Goal: Information Seeking & Learning: Learn about a topic

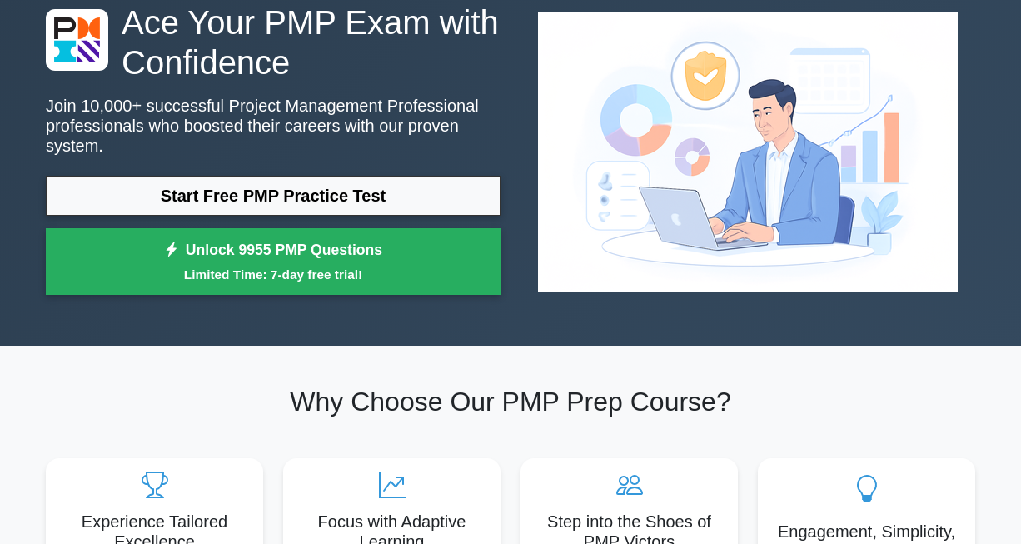
scroll to position [83, 0]
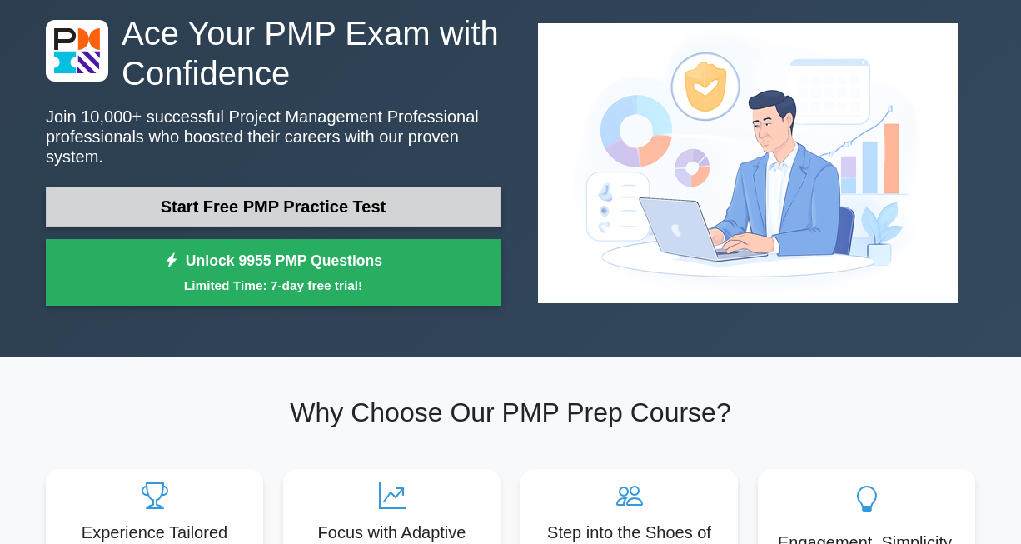
click at [214, 191] on link "Start Free PMP Practice Test" at bounding box center [273, 207] width 455 height 40
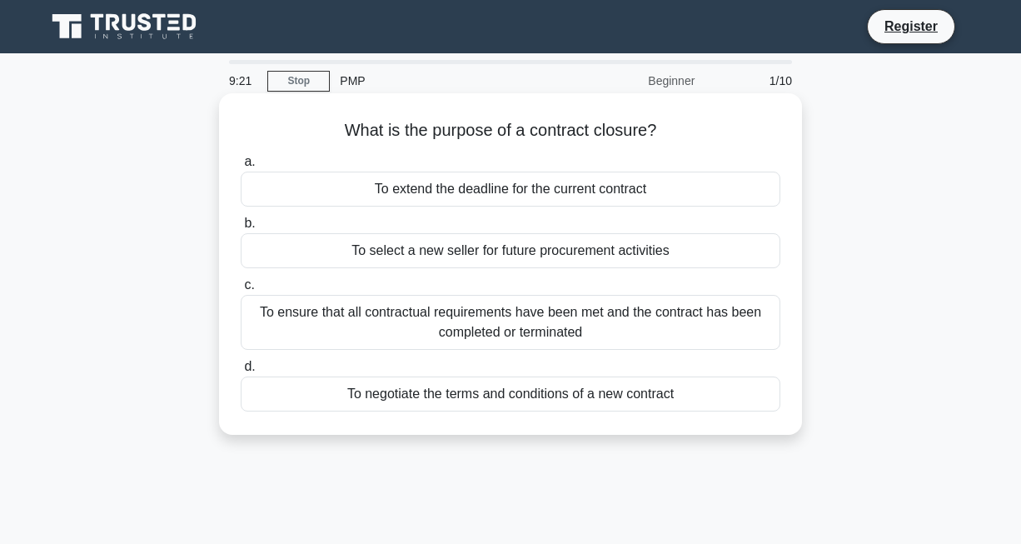
click at [484, 324] on div "To ensure that all contractual requirements have been met and the contract has …" at bounding box center [511, 322] width 540 height 55
click at [241, 291] on input "c. To ensure that all contractual requirements have been met and the contract h…" at bounding box center [241, 285] width 0 height 11
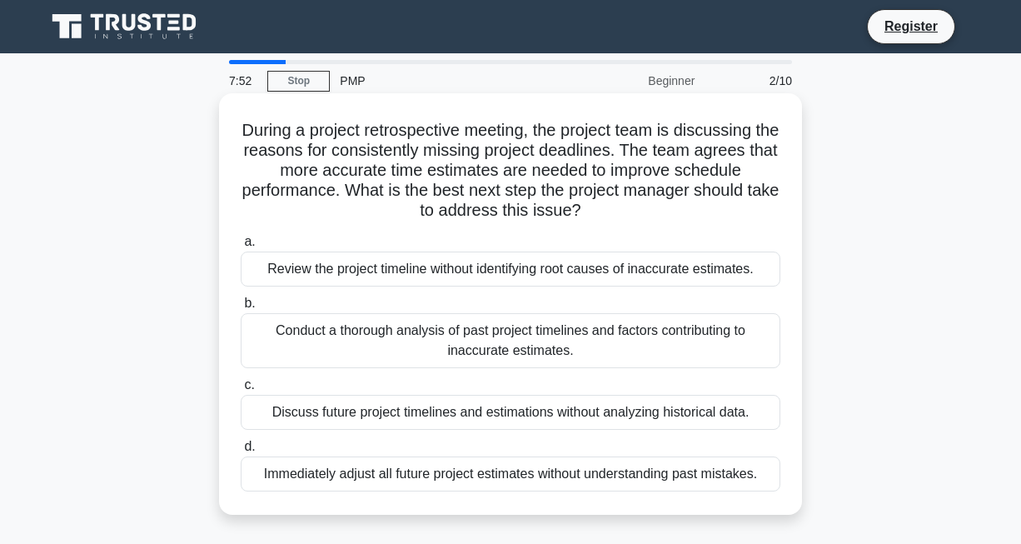
click at [349, 327] on div "Conduct a thorough analysis of past project timelines and factors contributing …" at bounding box center [511, 340] width 540 height 55
click at [241, 309] on input "b. Conduct a thorough analysis of past project timelines and factors contributi…" at bounding box center [241, 303] width 0 height 11
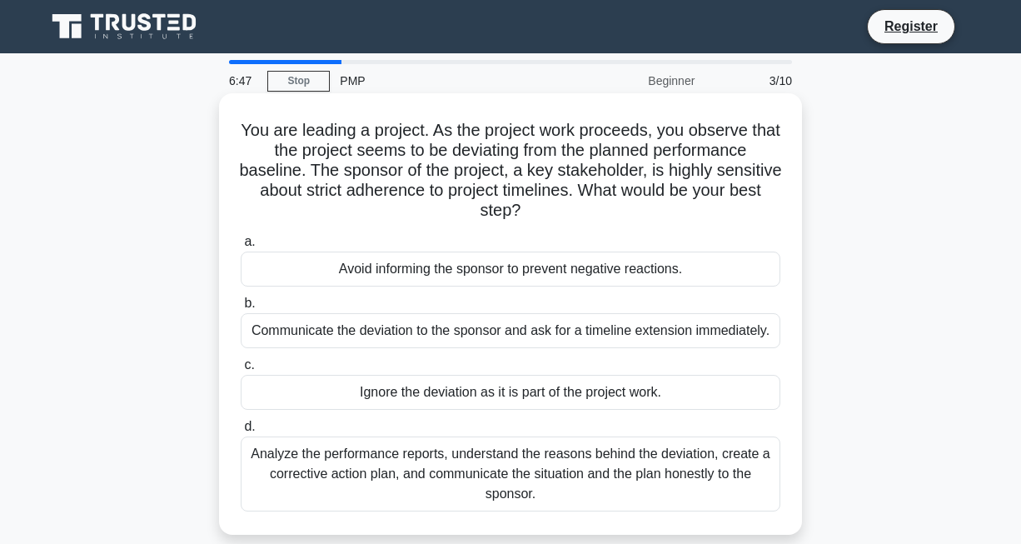
click at [446, 469] on div "Analyze the performance reports, understand the reasons behind the deviation, c…" at bounding box center [511, 473] width 540 height 75
click at [241, 432] on input "d. Analyze the performance reports, understand the reasons behind the deviation…" at bounding box center [241, 426] width 0 height 11
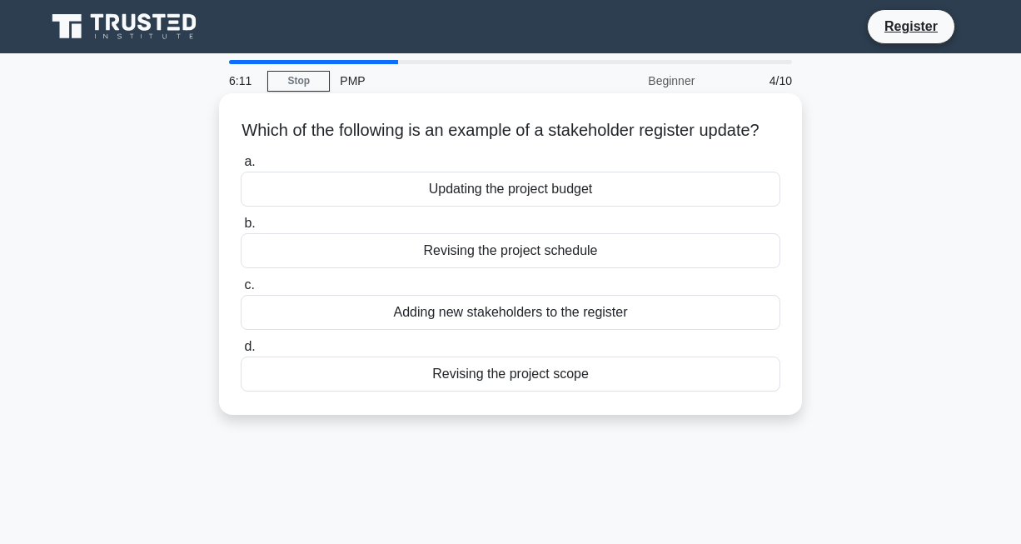
click at [493, 330] on div "Adding new stakeholders to the register" at bounding box center [511, 312] width 540 height 35
click at [241, 291] on input "c. Adding new stakeholders to the register" at bounding box center [241, 285] width 0 height 11
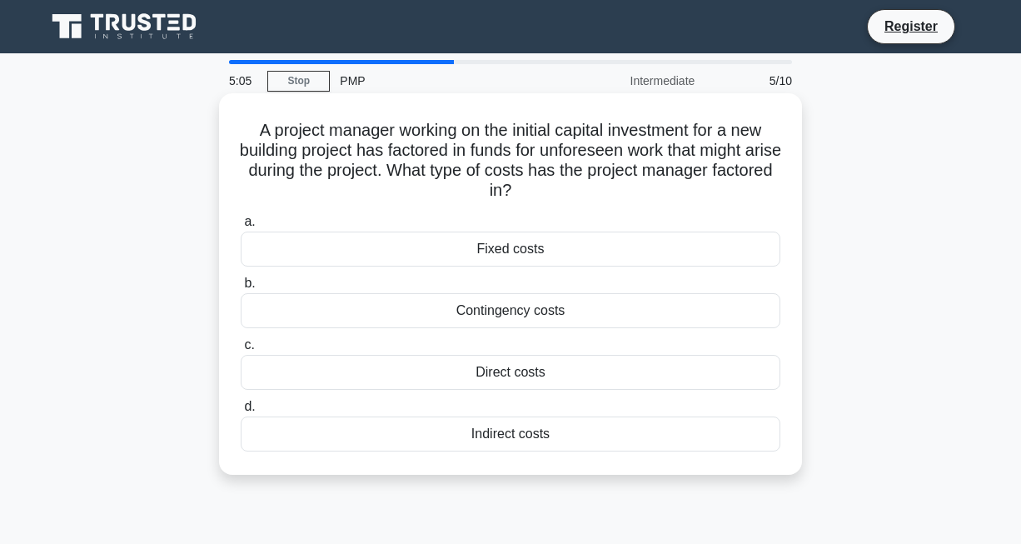
click at [513, 313] on div "Contingency costs" at bounding box center [511, 310] width 540 height 35
click at [241, 289] on input "b. Contingency costs" at bounding box center [241, 283] width 0 height 11
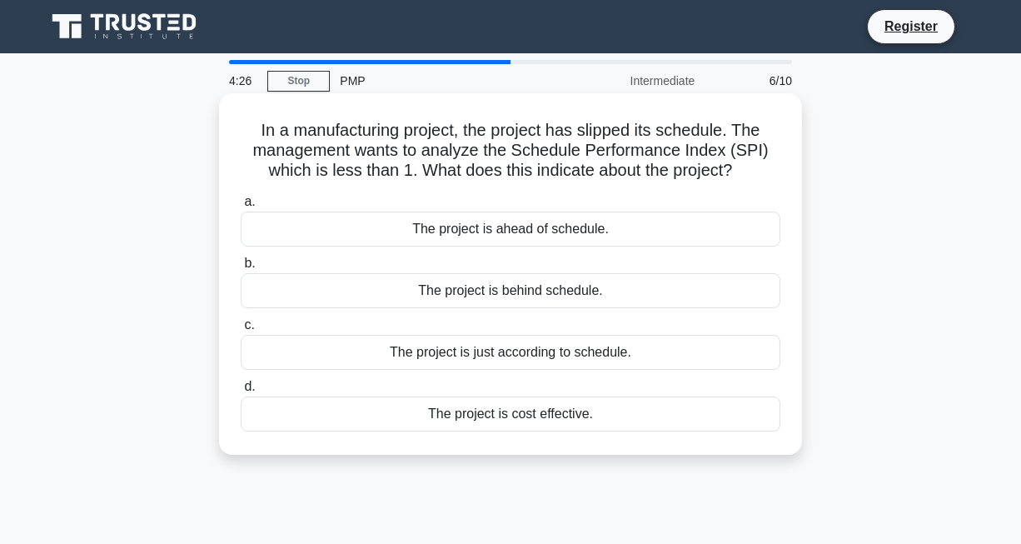
click at [532, 297] on div "The project is behind schedule." at bounding box center [511, 290] width 540 height 35
click at [241, 269] on input "b. The project is behind schedule." at bounding box center [241, 263] width 0 height 11
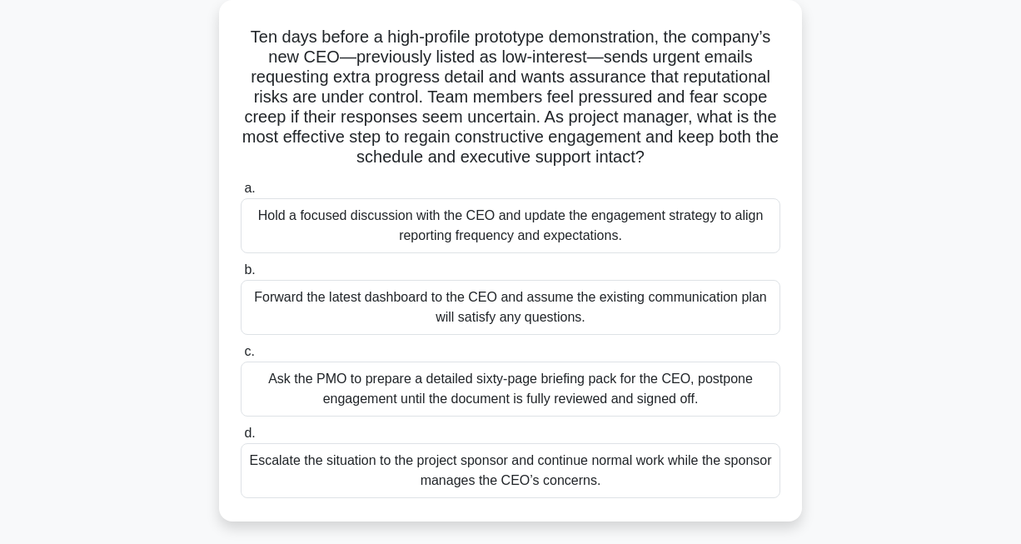
scroll to position [98, 0]
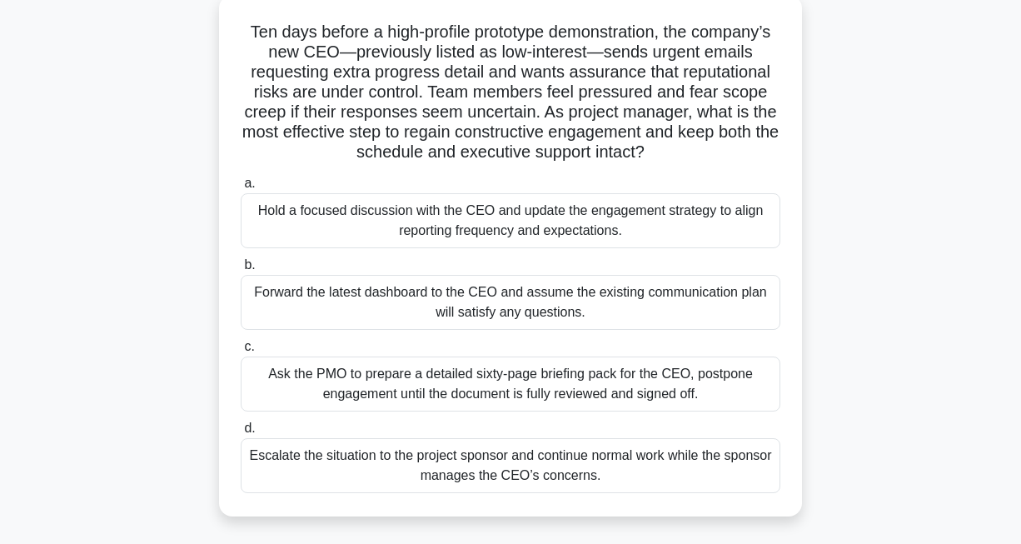
click at [458, 222] on div "Hold a focused discussion with the CEO and update the engagement strategy to al…" at bounding box center [511, 220] width 540 height 55
click at [241, 189] on input "a. Hold a focused discussion with the CEO and update the engagement strategy to…" at bounding box center [241, 183] width 0 height 11
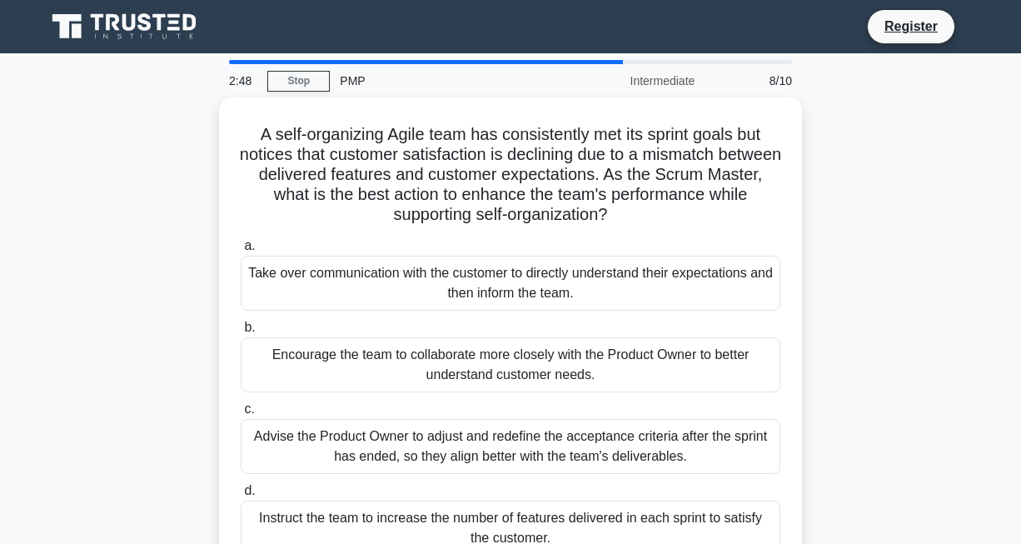
scroll to position [0, 0]
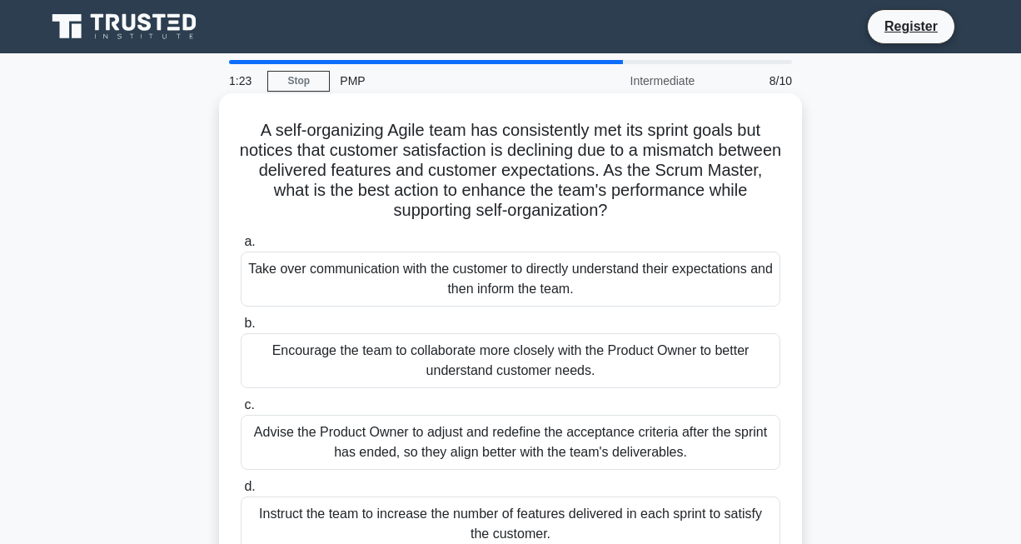
click at [353, 372] on div "Encourage the team to collaborate more closely with the Product Owner to better…" at bounding box center [511, 360] width 540 height 55
click at [241, 329] on input "b. Encourage the team to collaborate more closely with the Product Owner to bet…" at bounding box center [241, 323] width 0 height 11
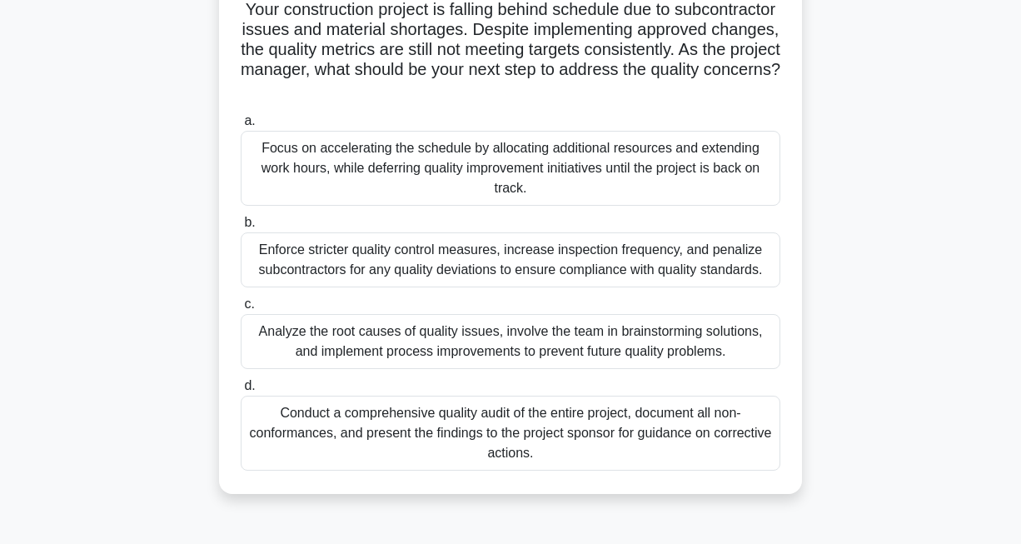
scroll to position [127, 0]
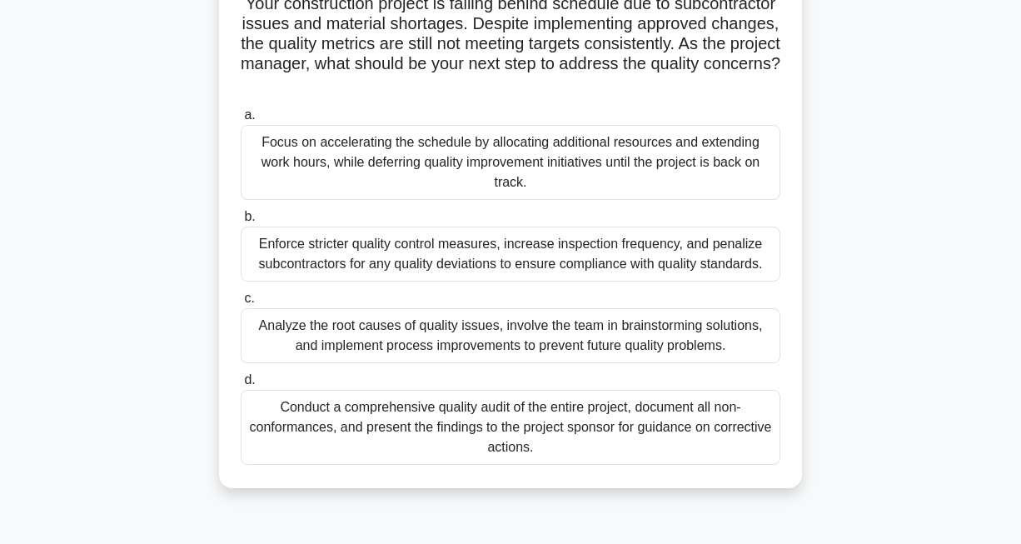
click at [498, 421] on div "Conduct a comprehensive quality audit of the entire project, document all non-c…" at bounding box center [511, 427] width 540 height 75
click at [241, 386] on input "d. Conduct a comprehensive quality audit of the entire project, document all no…" at bounding box center [241, 380] width 0 height 11
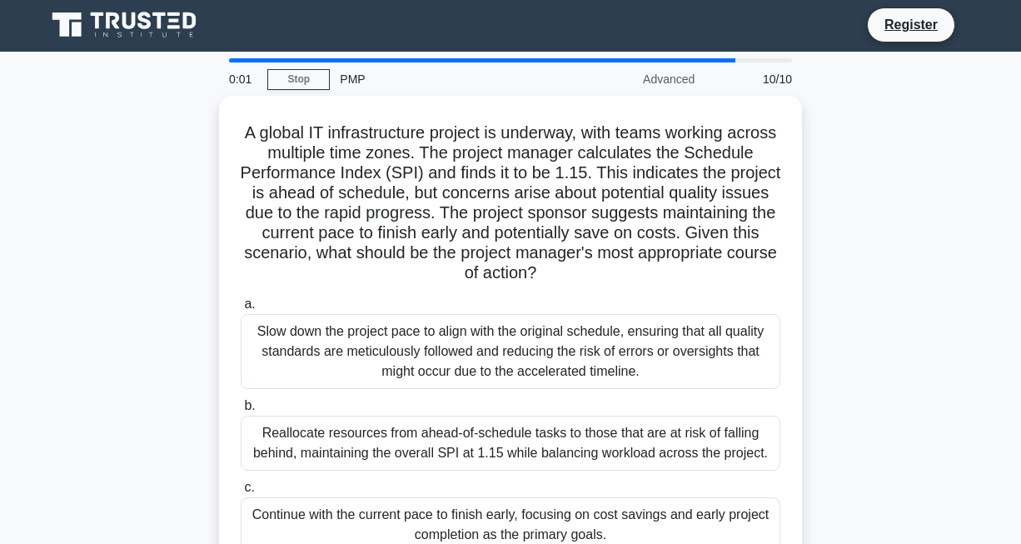
scroll to position [0, 0]
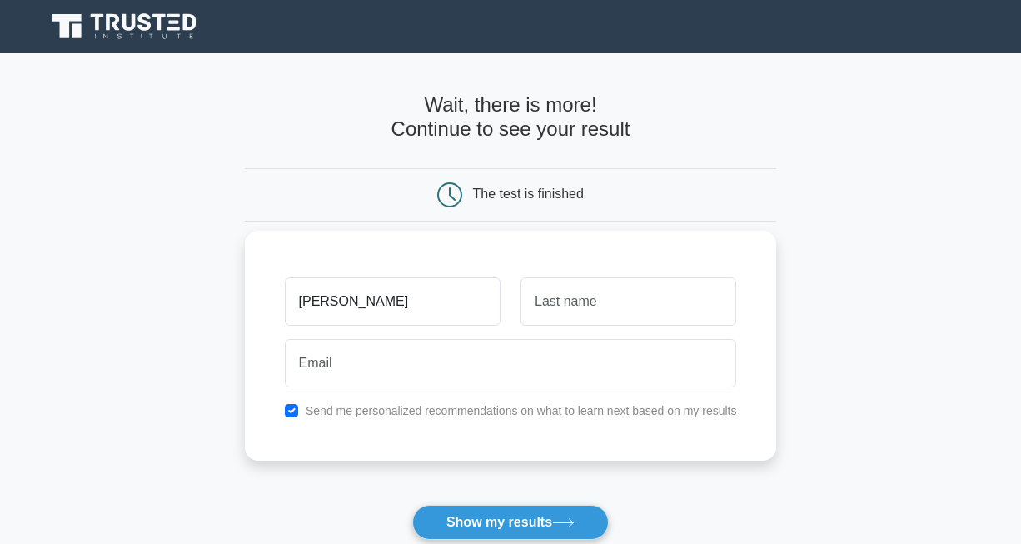
type input "Edgar"
click at [578, 298] on input "text" at bounding box center [629, 301] width 216 height 48
type input "V"
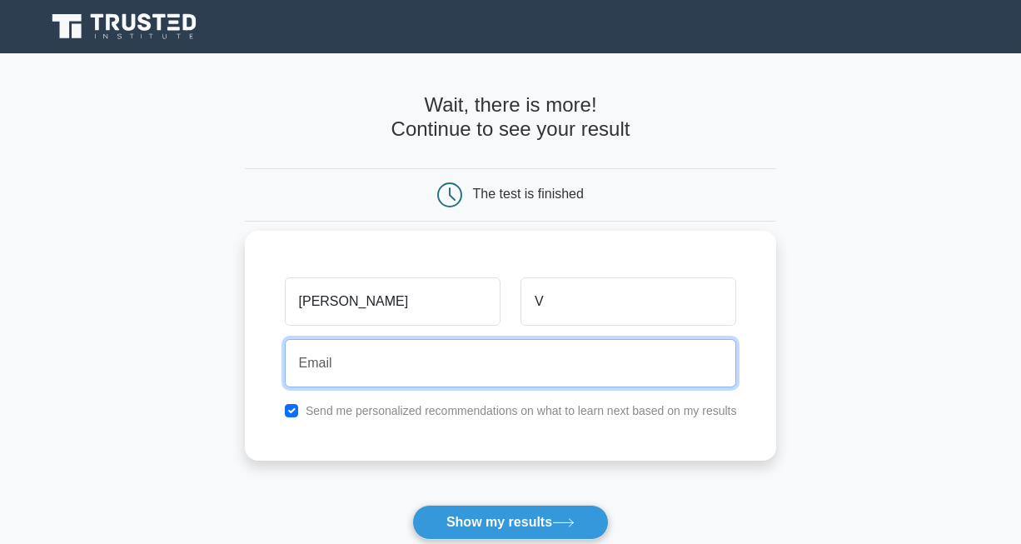
click at [490, 367] on input "email" at bounding box center [511, 363] width 452 height 48
type input "edgar.vilcapoma7@gmail.com"
drag, startPoint x: 496, startPoint y: 367, endPoint x: 285, endPoint y: 391, distance: 212.0
click at [285, 391] on div "edgar.vilcapoma7@gmail.com" at bounding box center [511, 363] width 472 height 62
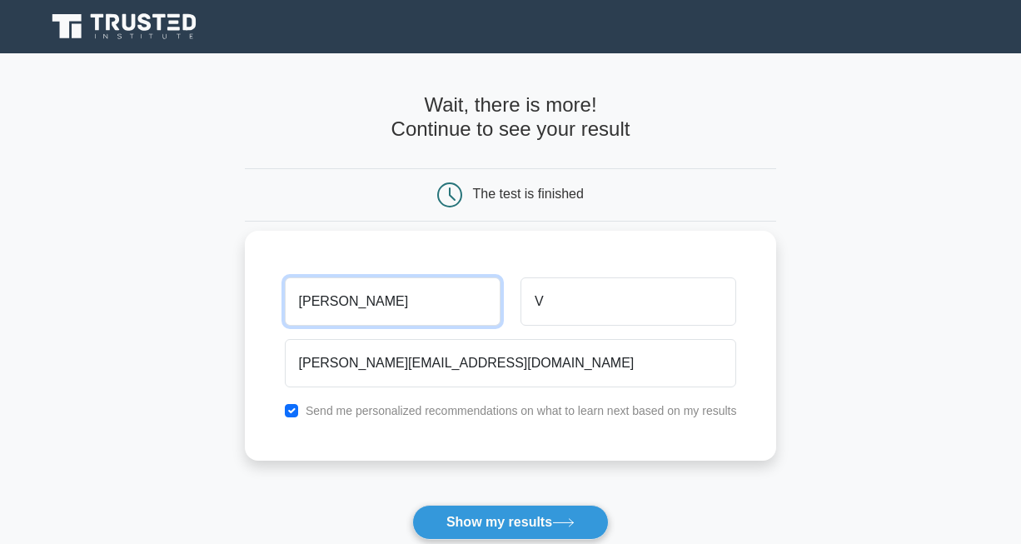
drag, startPoint x: 340, startPoint y: 297, endPoint x: 297, endPoint y: 308, distance: 44.9
click at [297, 308] on input "Edgar" at bounding box center [393, 301] width 216 height 48
type input "e"
type input "Elver"
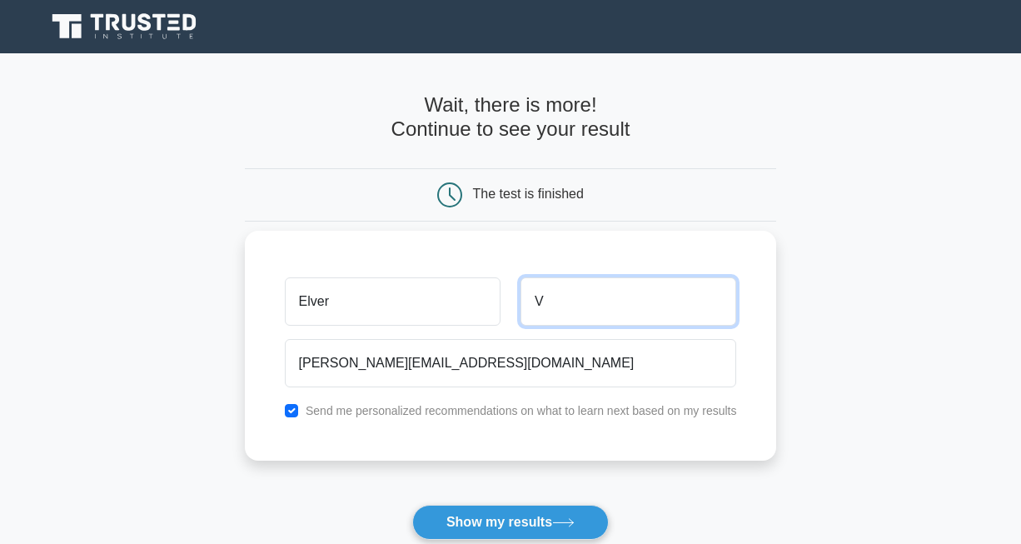
click at [558, 314] on input "V" at bounding box center [629, 301] width 216 height 48
type input "Valiente"
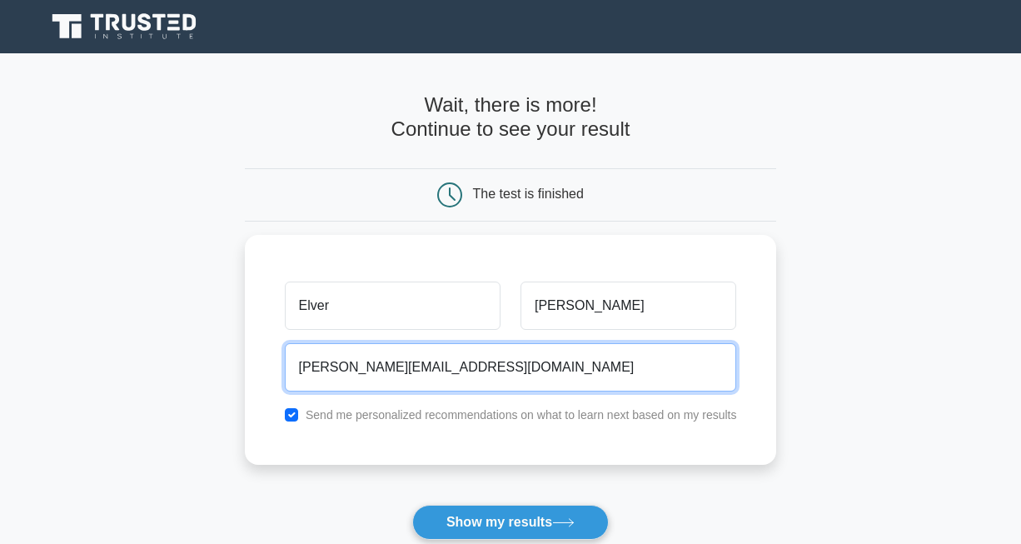
drag, startPoint x: 496, startPoint y: 370, endPoint x: 232, endPoint y: 382, distance: 264.3
click at [232, 382] on main "Wait, there is more! Continue to see your result The test is finished Elver" at bounding box center [510, 353] width 1021 height 600
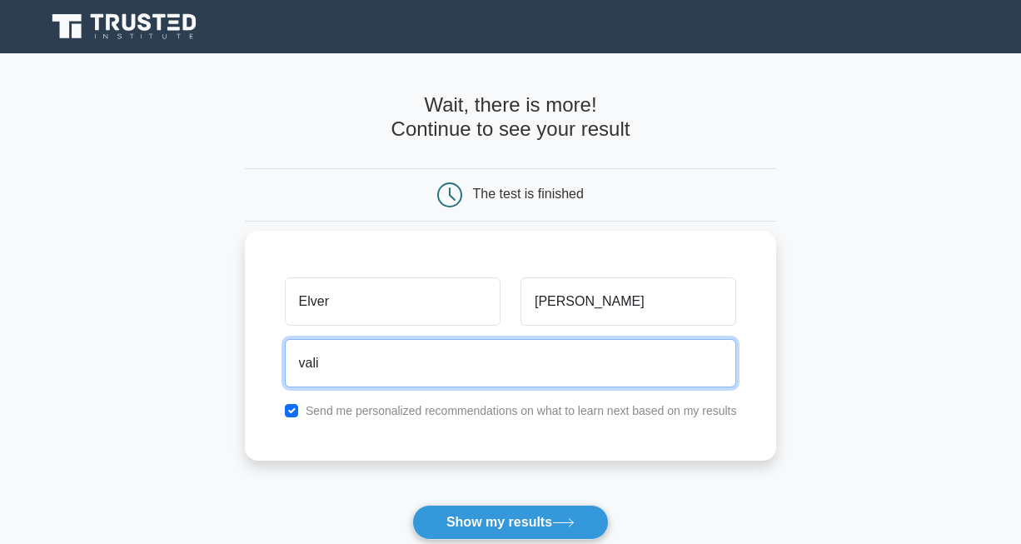
type input "[PERSON_NAME][EMAIL_ADDRESS][PERSON_NAME][DOMAIN_NAME]"
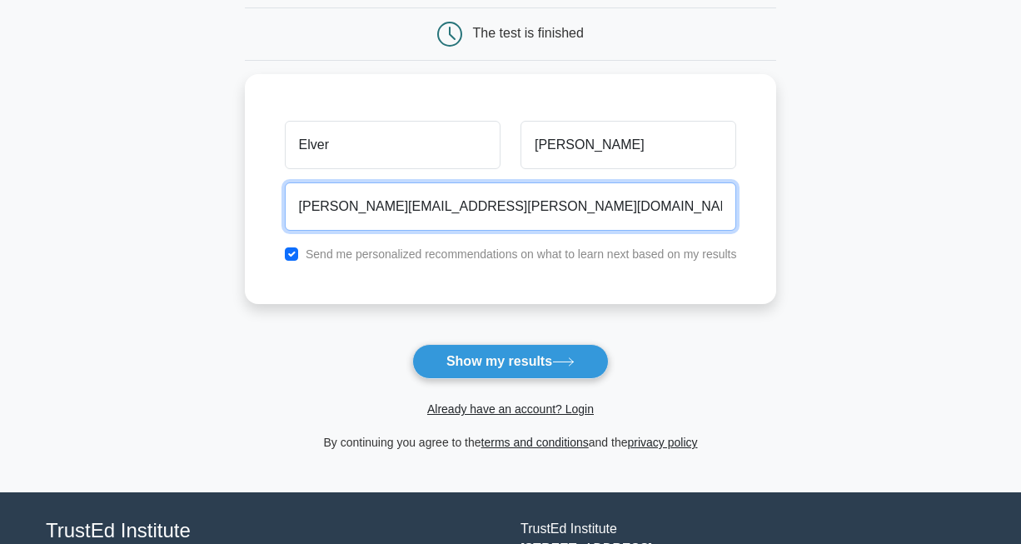
scroll to position [162, 0]
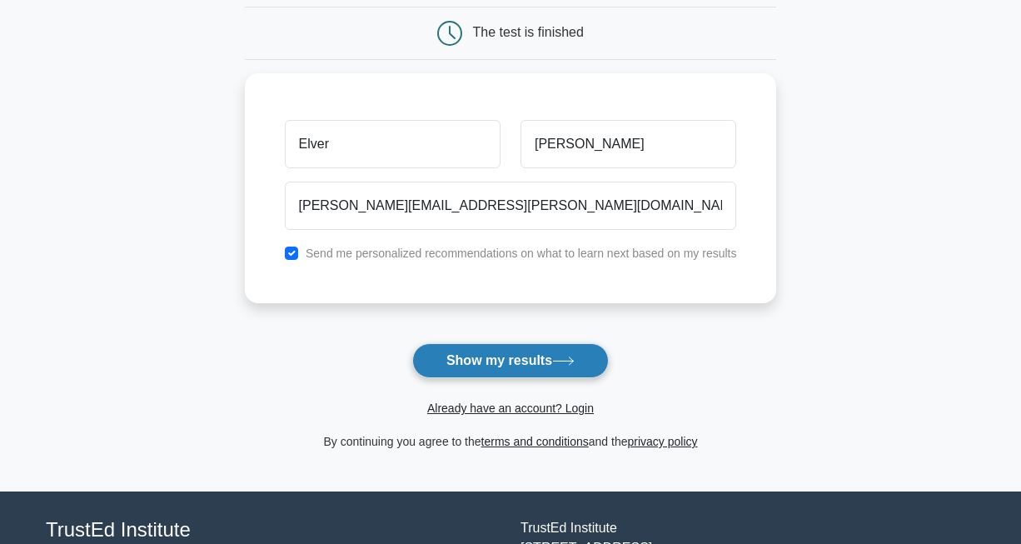
click at [466, 364] on button "Show my results" at bounding box center [510, 360] width 197 height 35
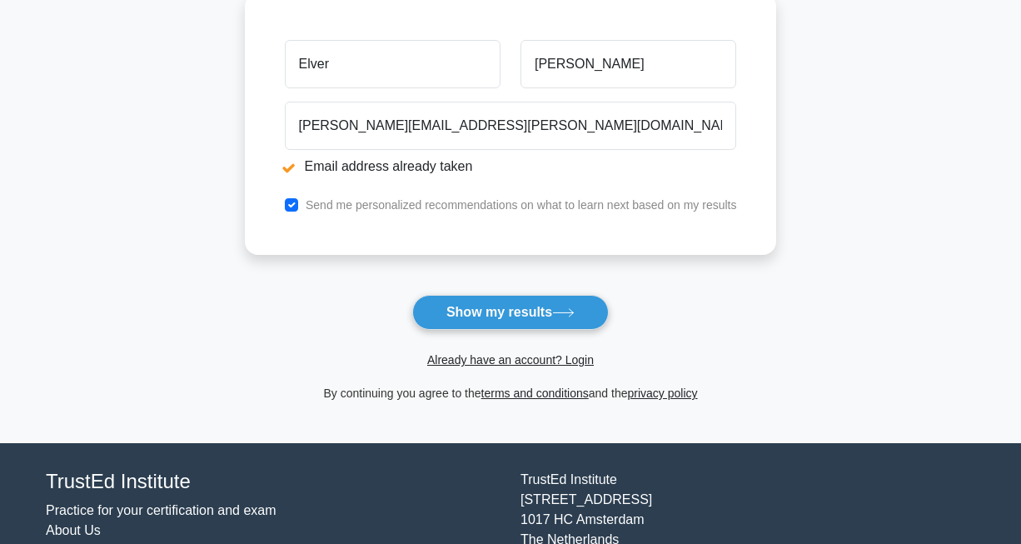
scroll to position [308, 0]
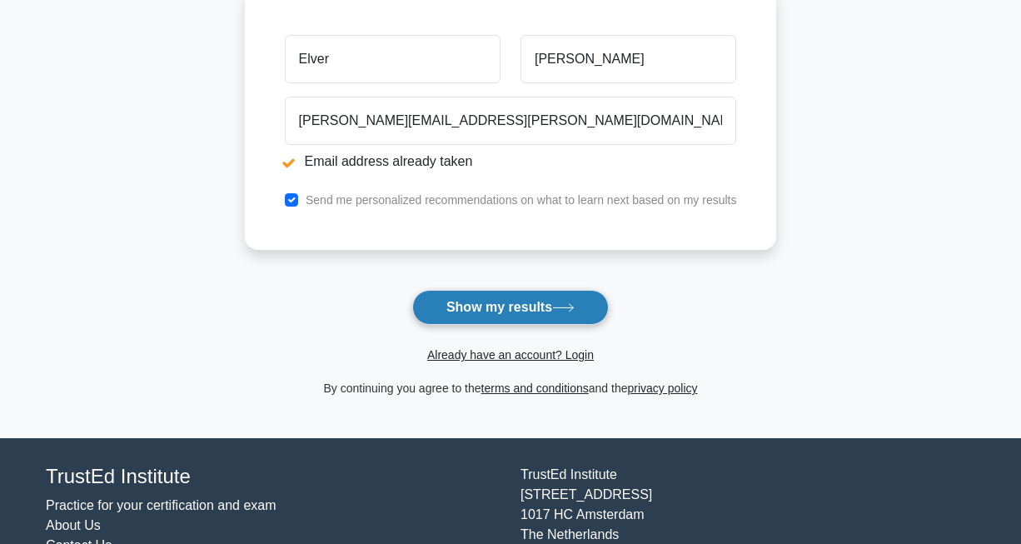
click at [507, 305] on button "Show my results" at bounding box center [510, 307] width 197 height 35
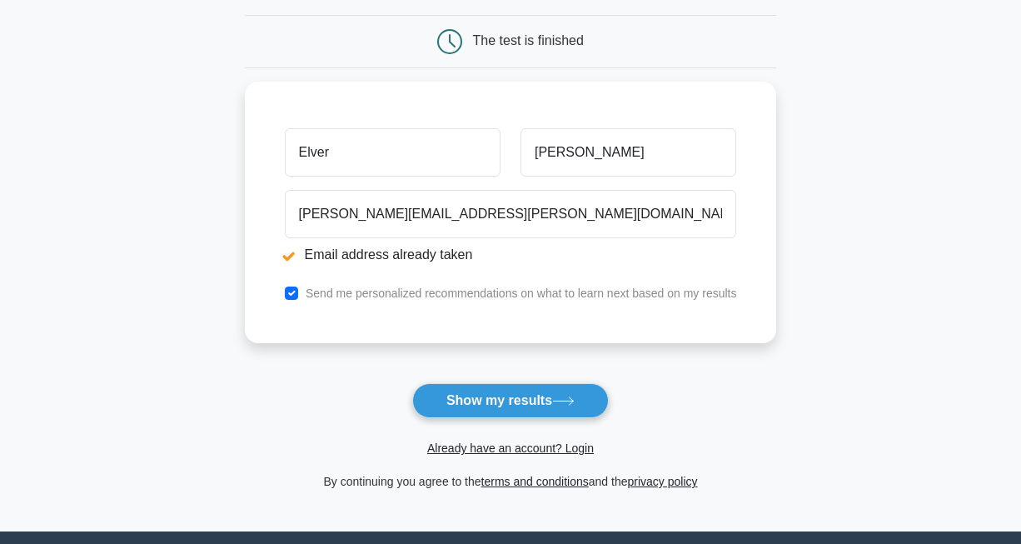
scroll to position [216, 0]
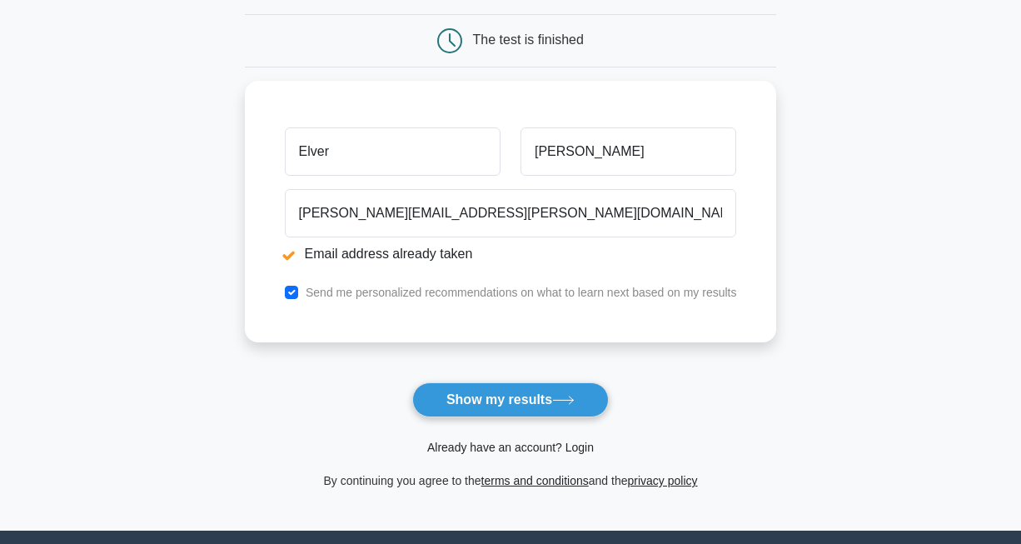
click at [541, 441] on link "Already have an account? Login" at bounding box center [510, 447] width 167 height 13
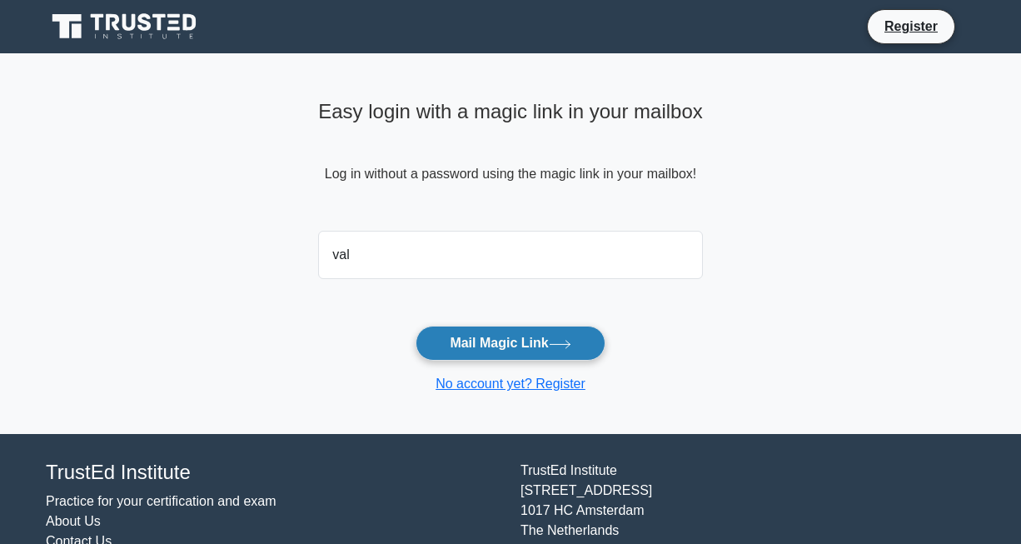
drag, startPoint x: 0, startPoint y: 0, endPoint x: 462, endPoint y: 333, distance: 569.9
click at [462, 333] on body "Register Easy login with a magic link in your mailbox" at bounding box center [510, 309] width 1021 height 618
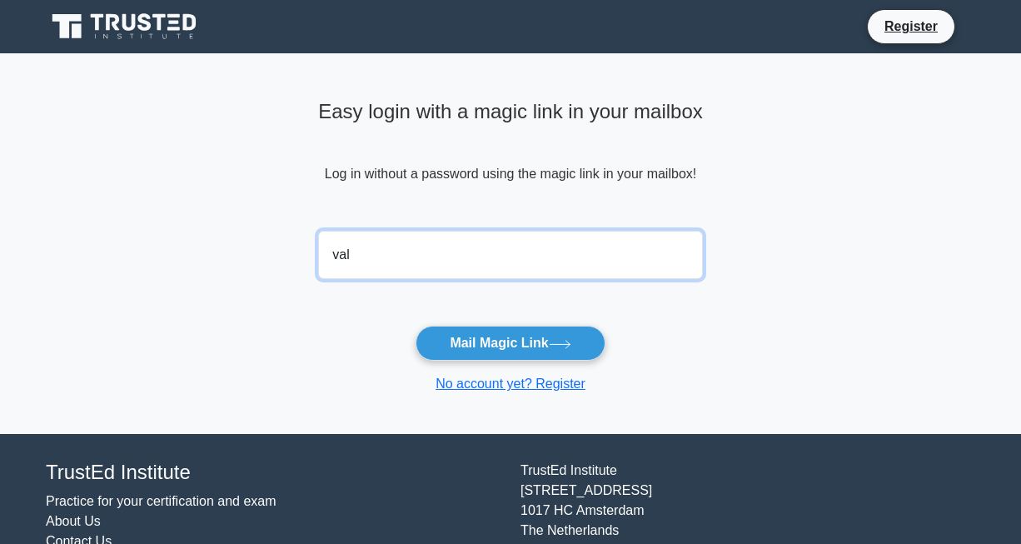
click at [367, 259] on input "val" at bounding box center [510, 255] width 385 height 48
type input "[PERSON_NAME][EMAIL_ADDRESS][PERSON_NAME][DOMAIN_NAME]"
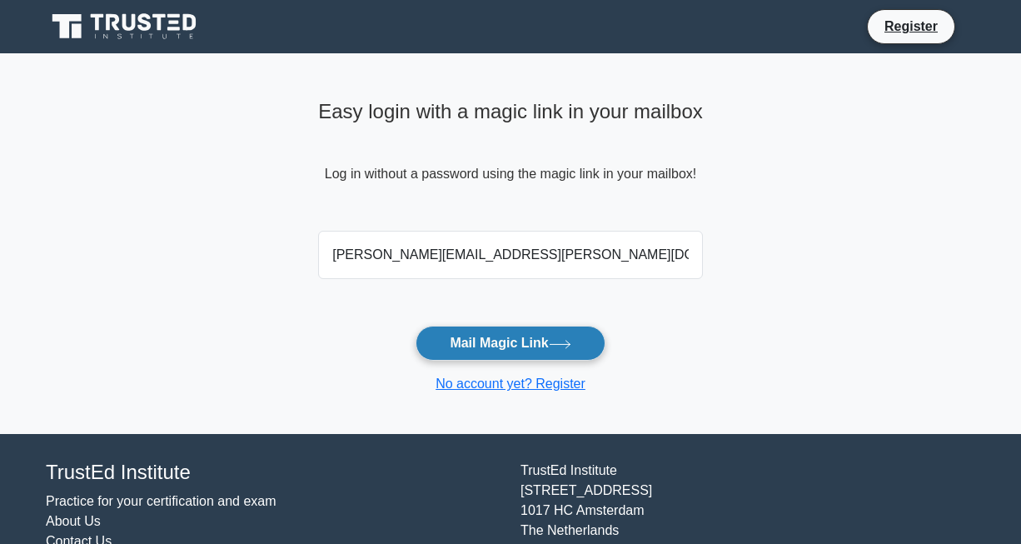
click at [461, 347] on button "Mail Magic Link" at bounding box center [510, 343] width 189 height 35
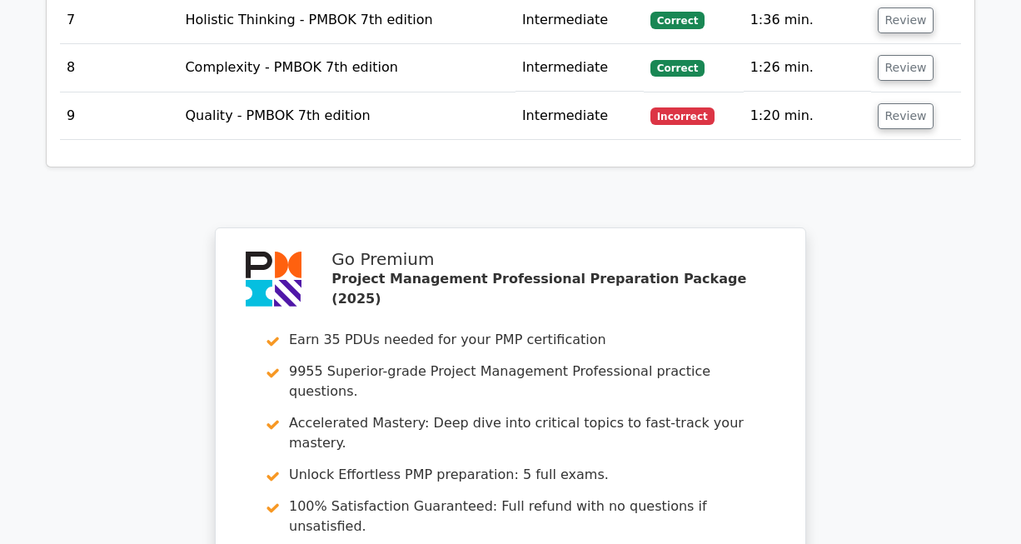
scroll to position [2545, 0]
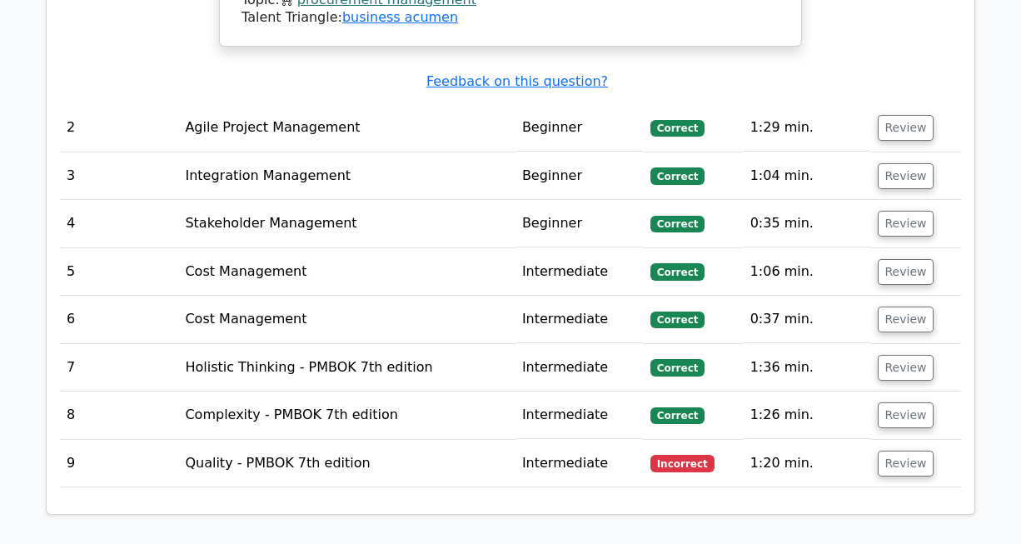
scroll to position [2189, 0]
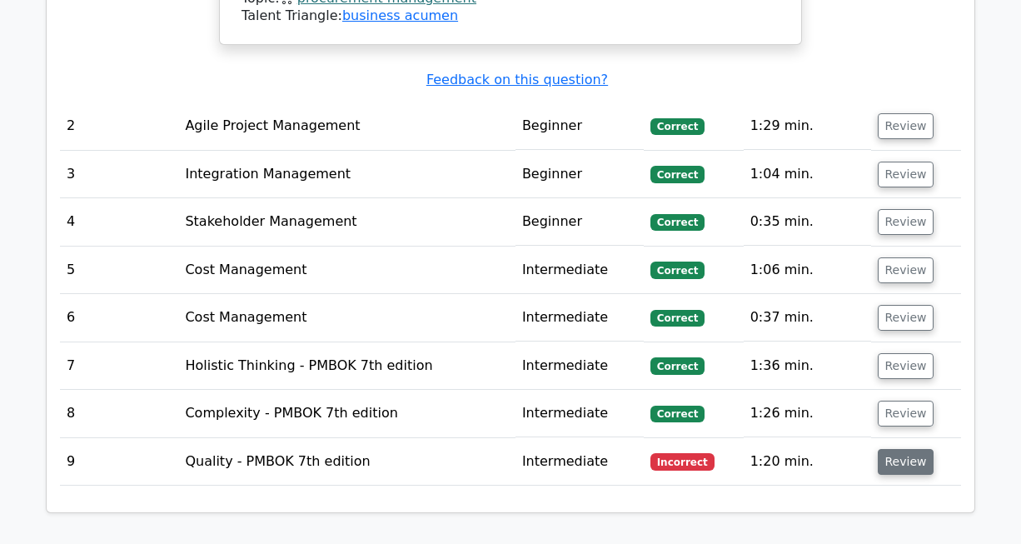
click at [892, 449] on button "Review" at bounding box center [906, 462] width 57 height 26
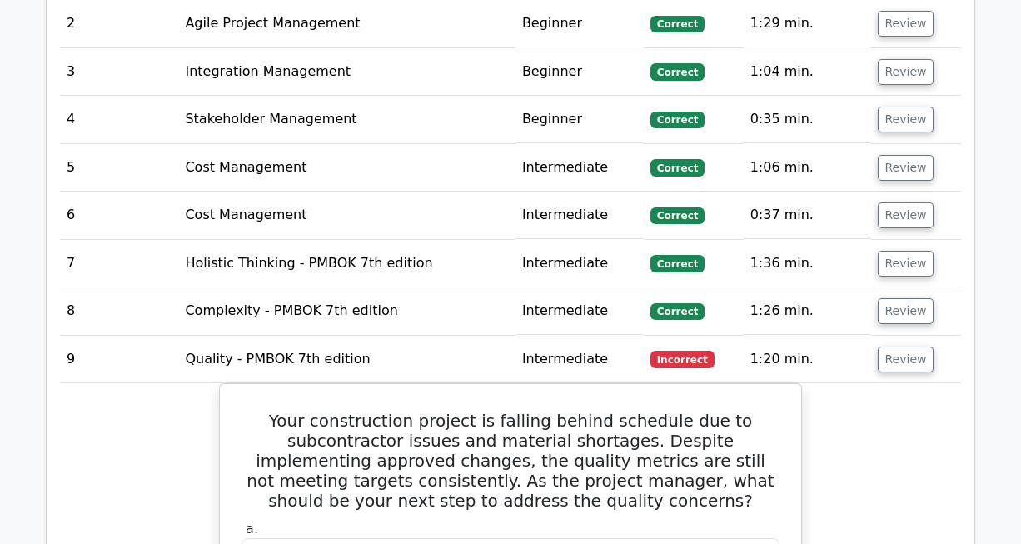
scroll to position [2286, 0]
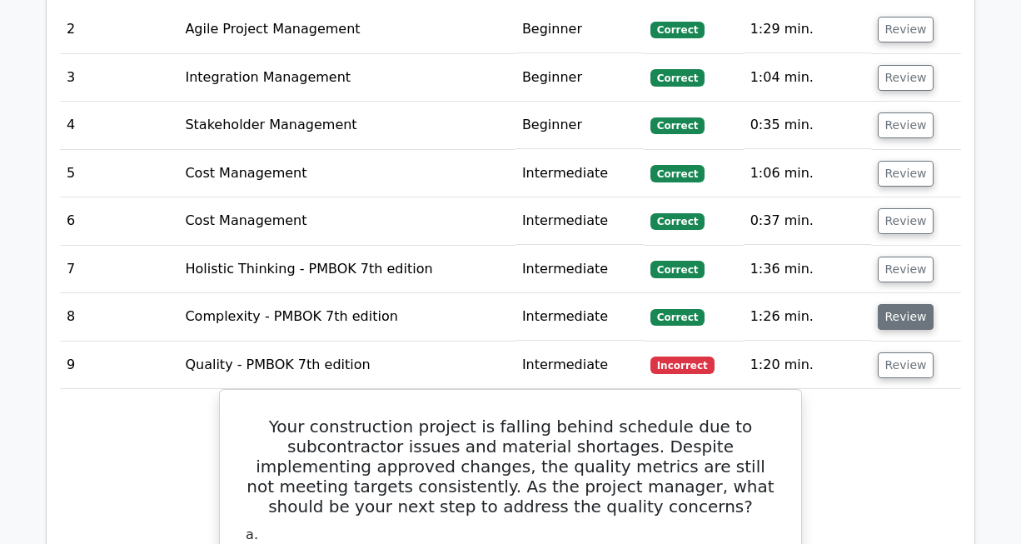
click at [893, 304] on button "Review" at bounding box center [906, 317] width 57 height 26
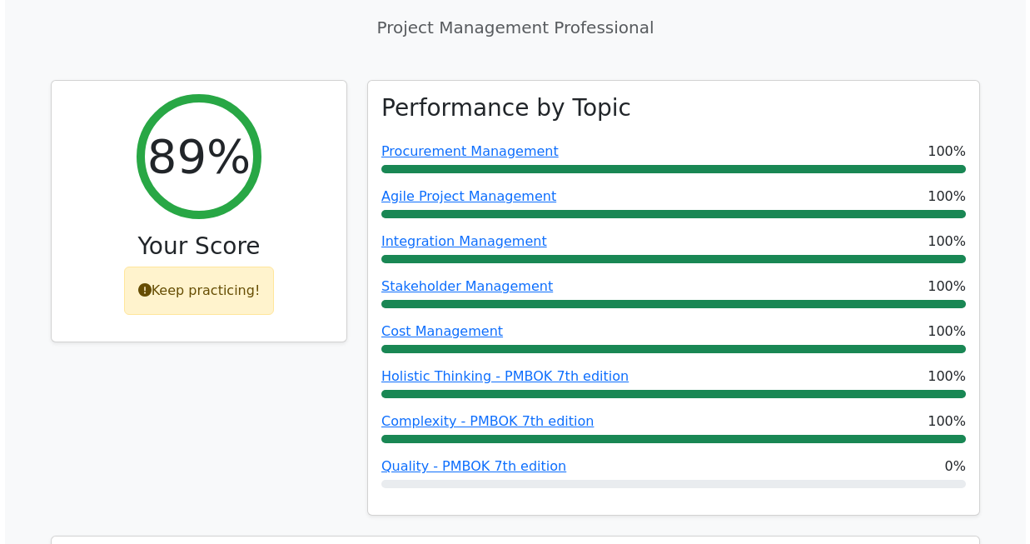
scroll to position [578, 0]
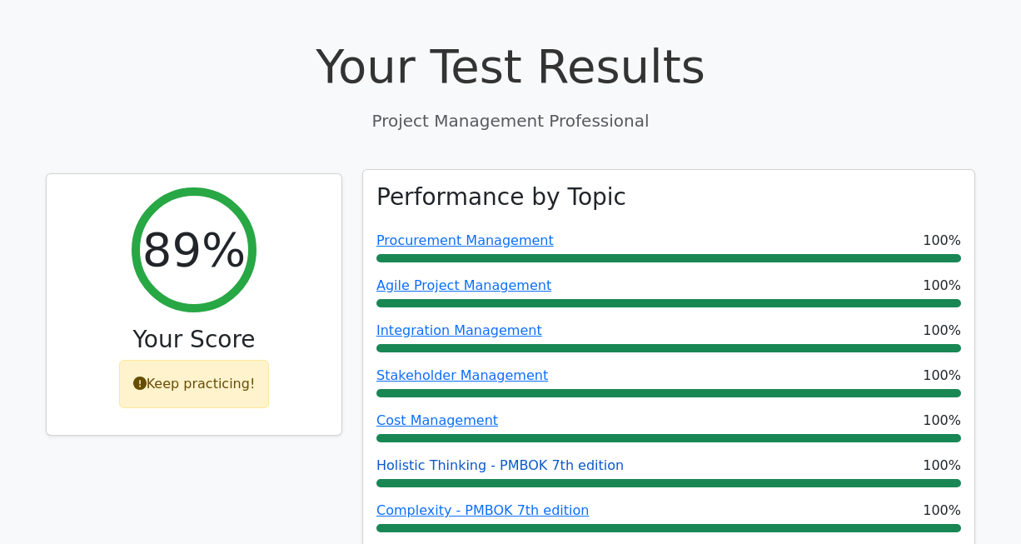
click at [490, 457] on link "Holistic Thinking - PMBOK 7th edition" at bounding box center [500, 465] width 247 height 16
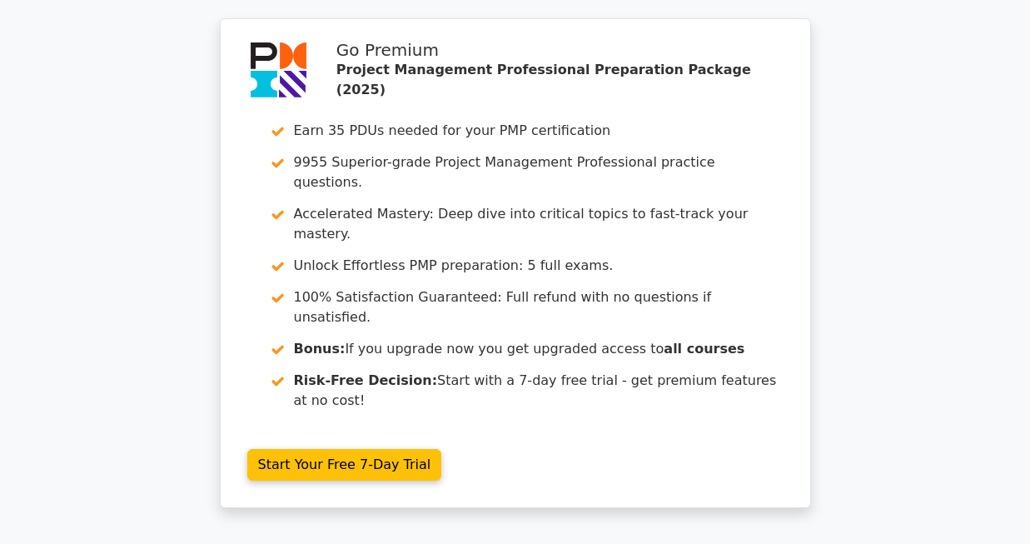
scroll to position [4472, 0]
